Goal: Information Seeking & Learning: Understand process/instructions

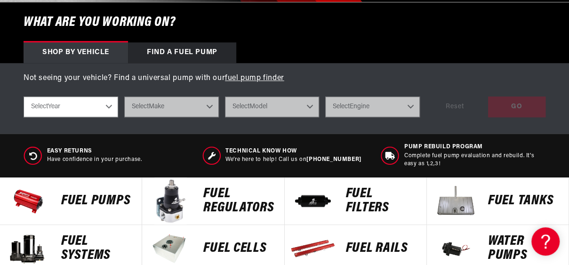
scroll to position [293, 0]
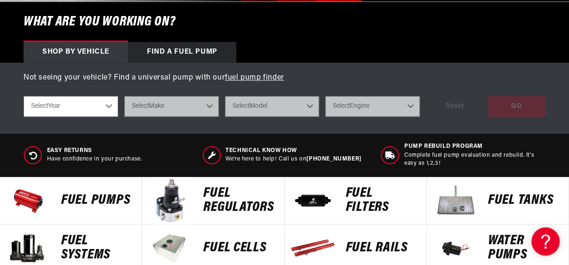
click at [78, 246] on p "Fuel Systems" at bounding box center [96, 248] width 71 height 28
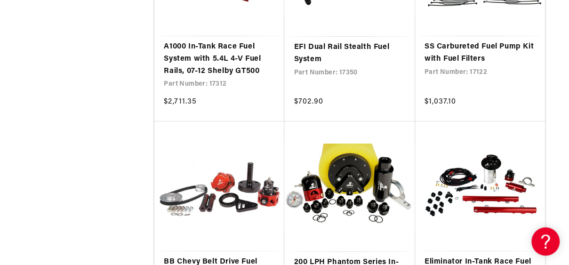
scroll to position [1618, 0]
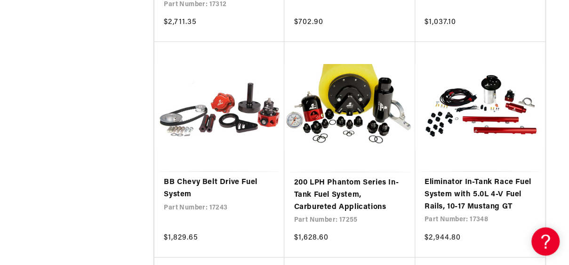
scroll to position [1697, 0]
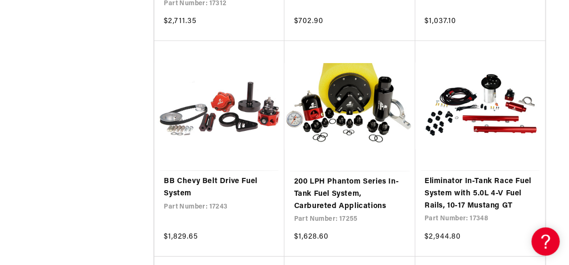
click at [316, 210] on link "200 LPH Phantom Series In-Tank Fuel System, Carbureted Applications" at bounding box center [350, 194] width 112 height 36
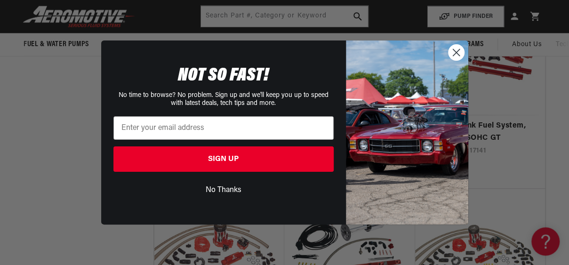
scroll to position [969, 0]
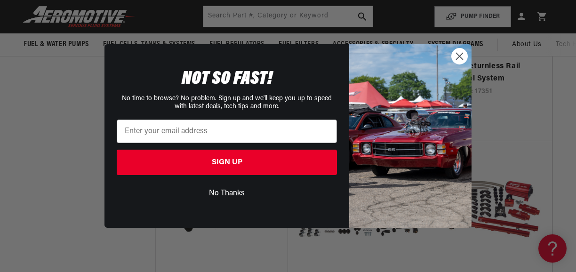
click at [459, 64] on circle "Close dialog" at bounding box center [460, 57] width 16 height 16
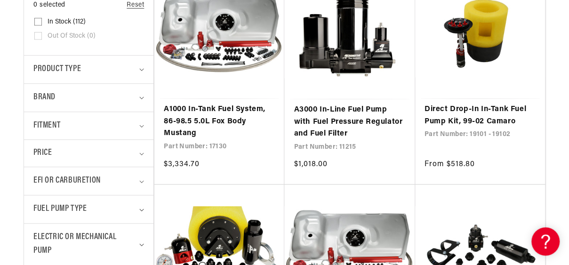
scroll to position [275, 0]
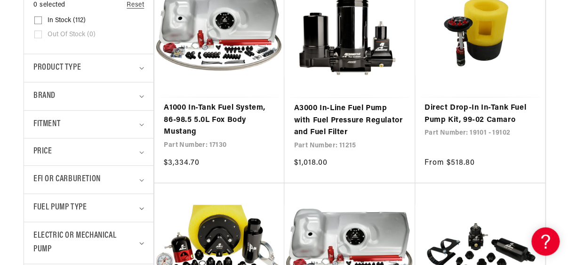
click at [48, 128] on span "Fitment" at bounding box center [46, 125] width 27 height 14
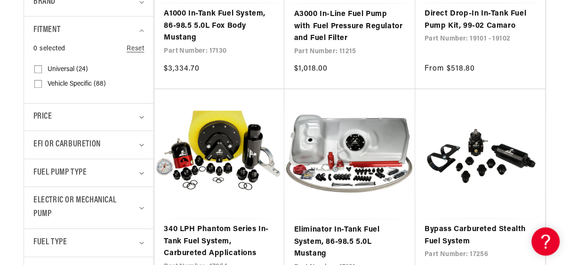
scroll to position [376, 0]
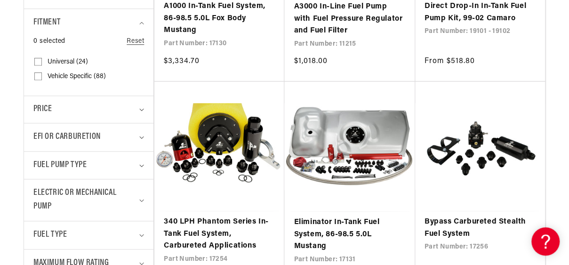
click at [46, 141] on span "EFI or Carburetion" at bounding box center [66, 137] width 67 height 14
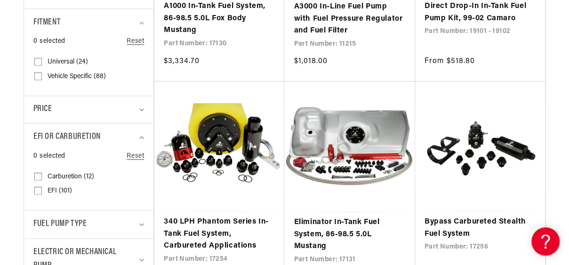
click at [41, 178] on input "Carburetion (12) Carburetion (12 products)" at bounding box center [38, 179] width 8 height 8
checkbox input "true"
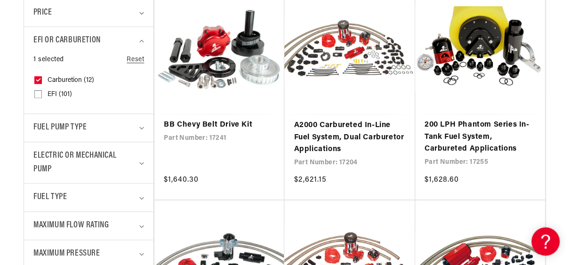
scroll to position [487, 0]
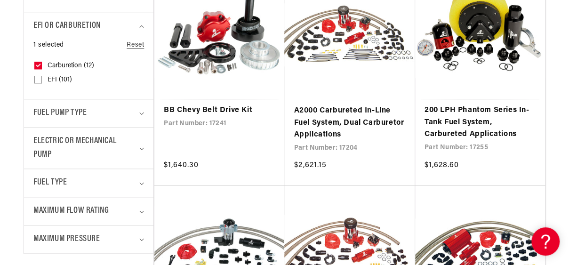
click at [51, 147] on span "Electric or Mechanical Pump" at bounding box center [84, 148] width 103 height 27
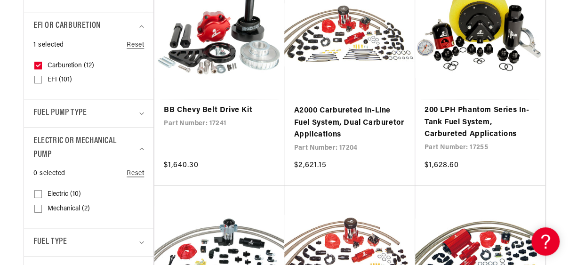
click at [36, 198] on input "Electric (10) Electric (10 products)" at bounding box center [38, 196] width 8 height 8
checkbox input "true"
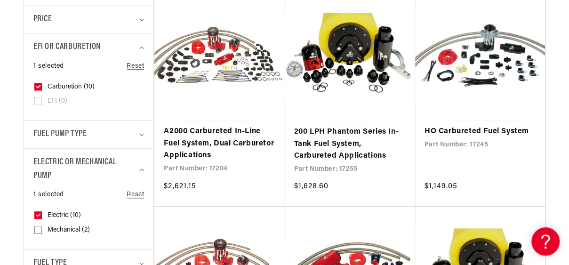
scroll to position [467, 0]
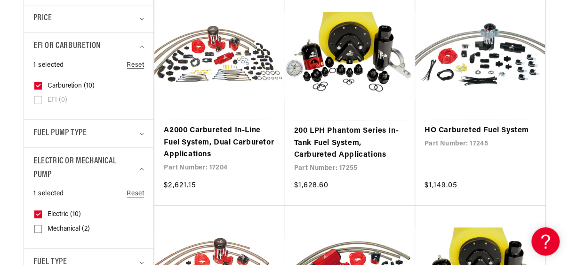
click at [48, 141] on summary "Fuel Pump Type" at bounding box center [88, 134] width 111 height 28
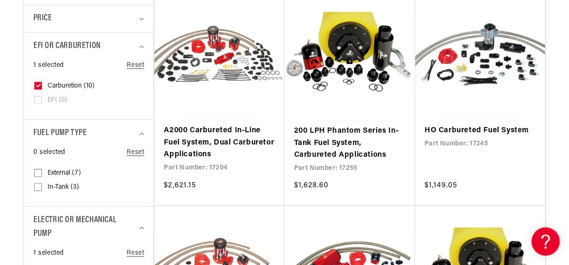
click at [48, 137] on span "Fuel Pump Type" at bounding box center [59, 134] width 53 height 14
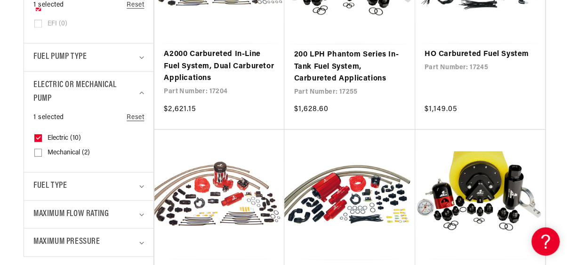
scroll to position [549, 0]
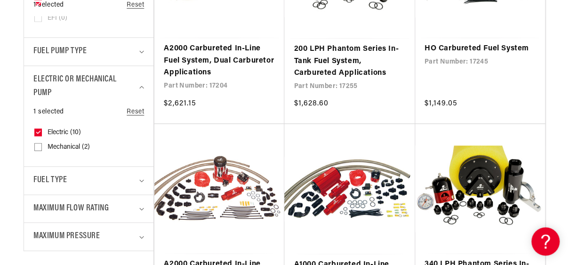
click at [49, 212] on span "Maximum Flow Rating" at bounding box center [70, 209] width 75 height 14
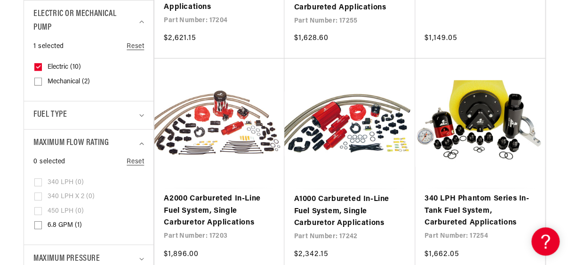
scroll to position [620, 0]
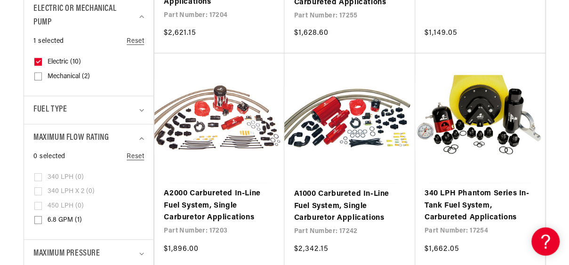
click at [454, 199] on link "340 LPH Phantom Series In-Tank Fuel System, Carbureted Applications" at bounding box center [480, 206] width 111 height 36
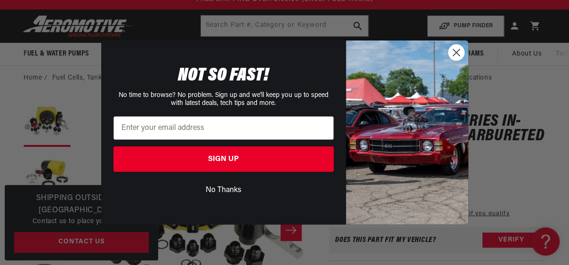
scroll to position [84, 0]
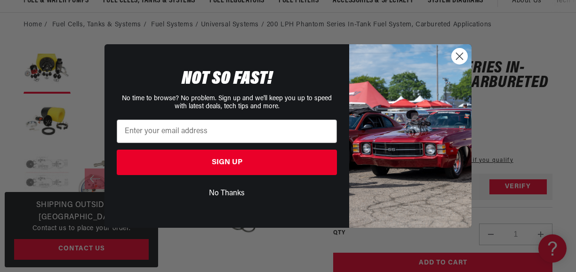
click at [459, 57] on circle "Close dialog" at bounding box center [460, 57] width 16 height 16
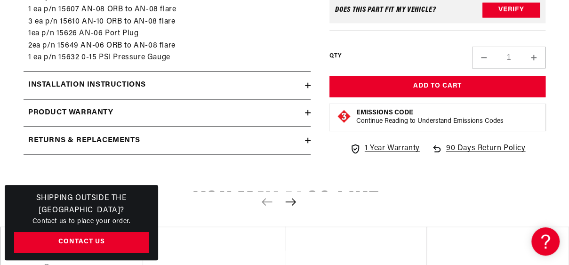
scroll to position [726, 0]
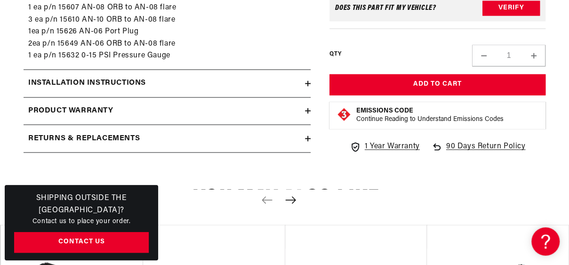
click at [17, 212] on h3 "Shipping Outside the US?" at bounding box center [81, 205] width 135 height 24
click at [157, 211] on div "Shipping Outside the US? Contact us to place your order. Contact Us" at bounding box center [82, 222] width 154 height 75
click at [146, 205] on h3 "Shipping Outside the US?" at bounding box center [81, 205] width 135 height 24
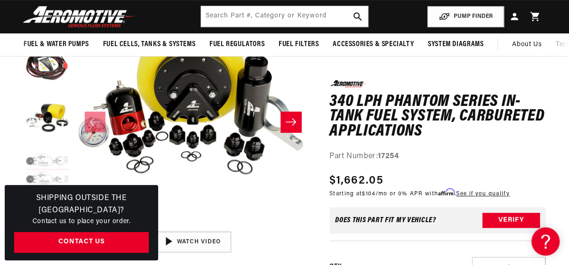
scroll to position [139, 0]
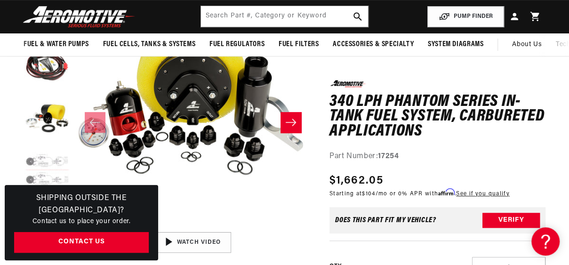
click at [46, 217] on p "Contact us to place your order." at bounding box center [81, 222] width 135 height 10
click at [51, 219] on p "Contact us to place your order." at bounding box center [81, 222] width 135 height 10
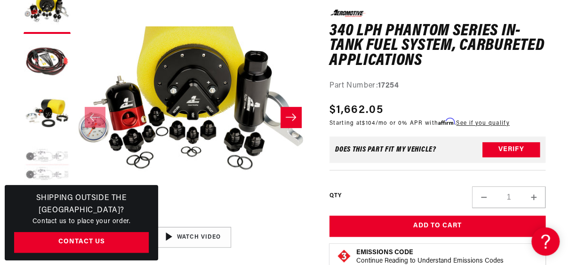
scroll to position [149, 0]
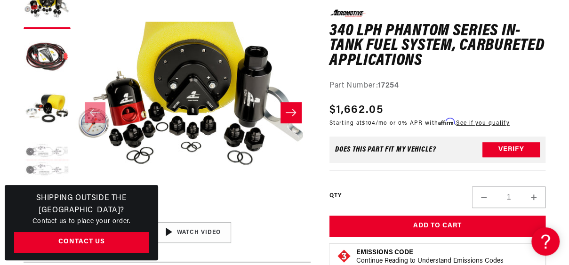
click at [44, 157] on button "Load image 4 in gallery view" at bounding box center [47, 161] width 47 height 47
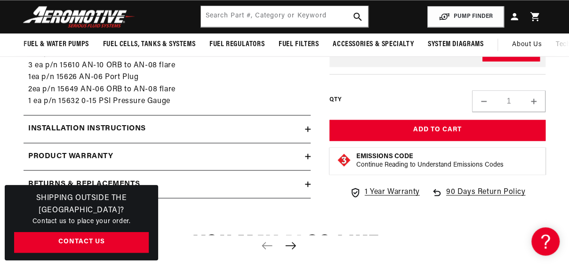
scroll to position [680, 0]
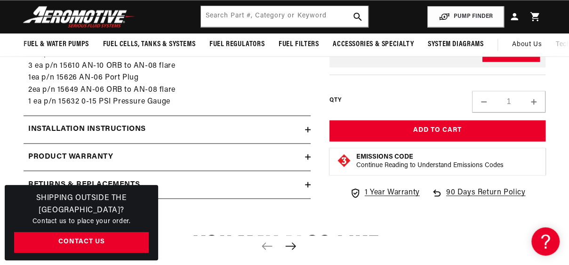
click at [45, 134] on h2 "Installation Instructions" at bounding box center [87, 129] width 118 height 12
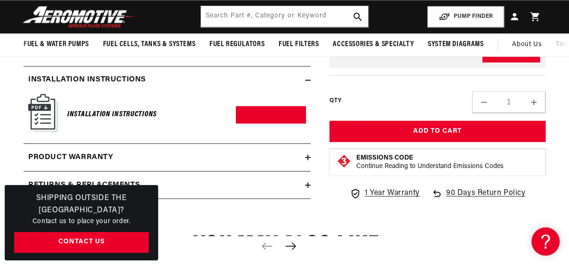
scroll to position [722, 0]
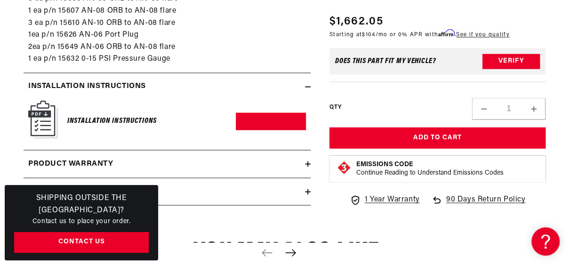
click at [43, 123] on img at bounding box center [43, 119] width 30 height 38
click at [49, 120] on img at bounding box center [43, 119] width 30 height 38
click at [86, 122] on h6 "Installation Instructions" at bounding box center [111, 121] width 89 height 13
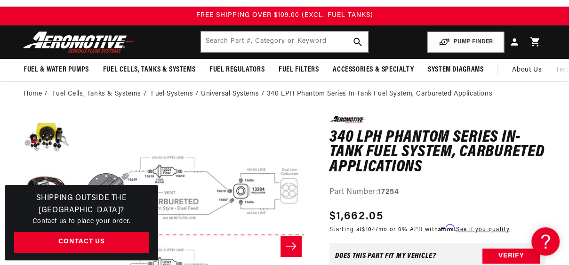
scroll to position [77, 0]
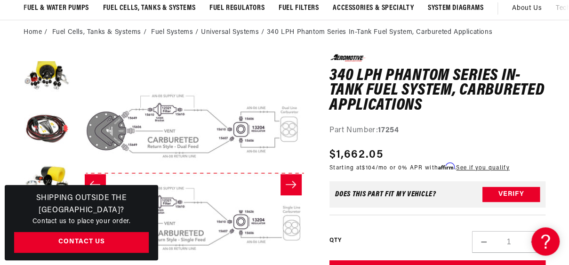
click at [48, 79] on button "Load image 1 in gallery view" at bounding box center [47, 77] width 47 height 47
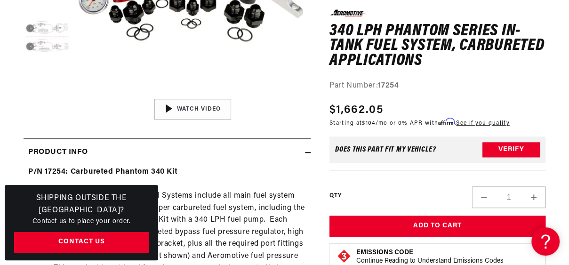
scroll to position [273, 0]
click at [182, 109] on img "Gallery Viewer" at bounding box center [193, 109] width 143 height 80
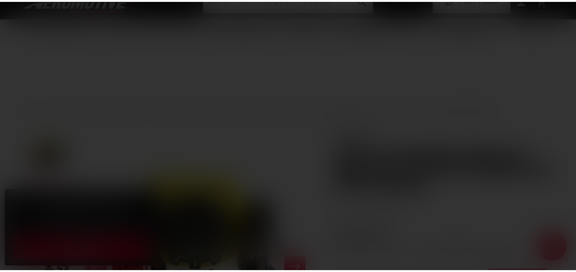
scroll to position [0, 0]
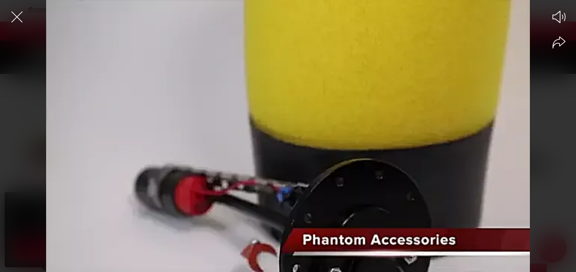
click at [560, 24] on button "Mute" at bounding box center [559, 17] width 23 height 23
click at [554, 14] on icon "Unmute video" at bounding box center [559, 17] width 14 height 14
click at [288, 138] on span at bounding box center [288, 136] width 38 height 38
click at [289, 129] on span at bounding box center [288, 136] width 38 height 38
click at [22, 24] on icon "Close the video player" at bounding box center [17, 17] width 21 height 21
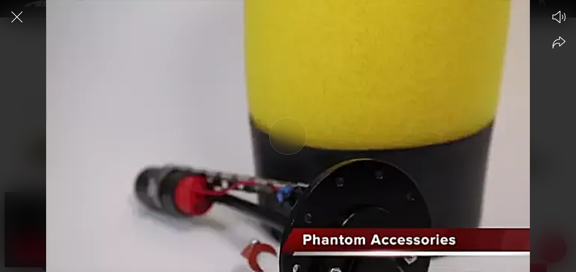
scroll to position [273, 0]
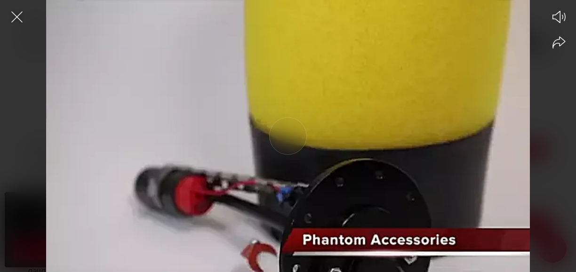
click at [18, 24] on icon "Close the video player" at bounding box center [17, 17] width 21 height 21
click at [20, 19] on icon "Close the video player" at bounding box center [17, 17] width 21 height 21
